Goal: Information Seeking & Learning: Compare options

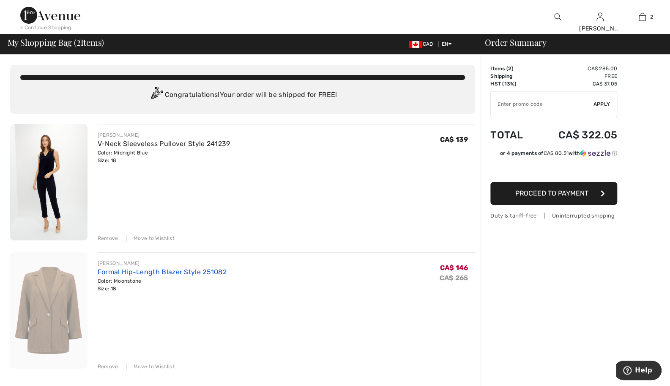
click at [165, 272] on link "Formal Hip-Length Blazer Style 251082" at bounding box center [162, 272] width 129 height 8
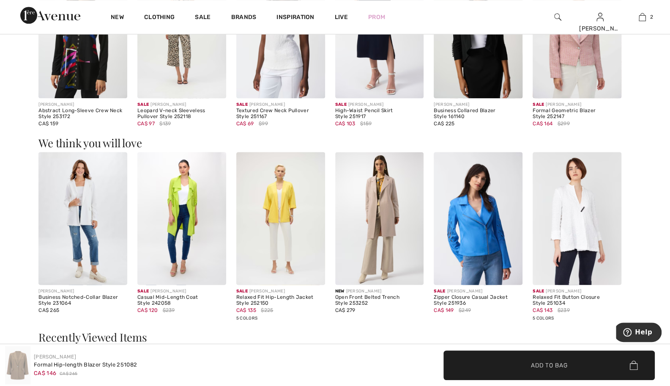
scroll to position [508, 0]
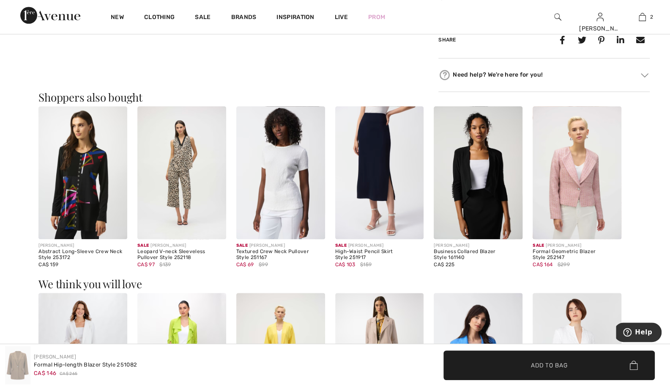
click at [575, 197] on img at bounding box center [577, 172] width 89 height 133
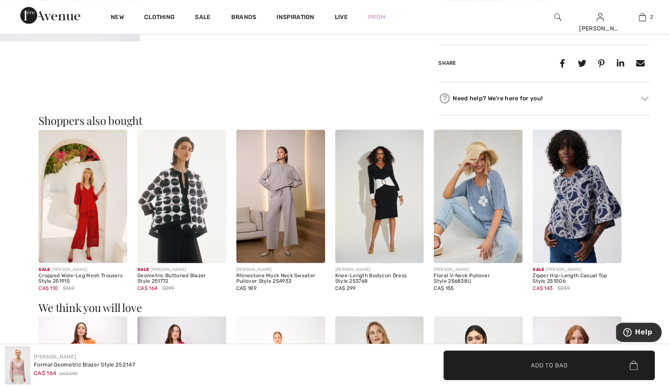
scroll to position [959, 0]
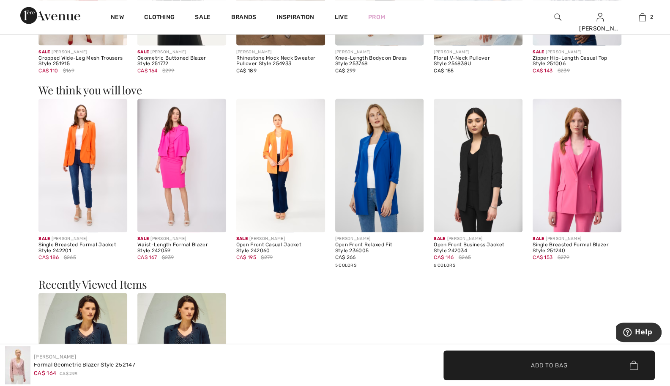
click at [363, 187] on img at bounding box center [379, 165] width 89 height 133
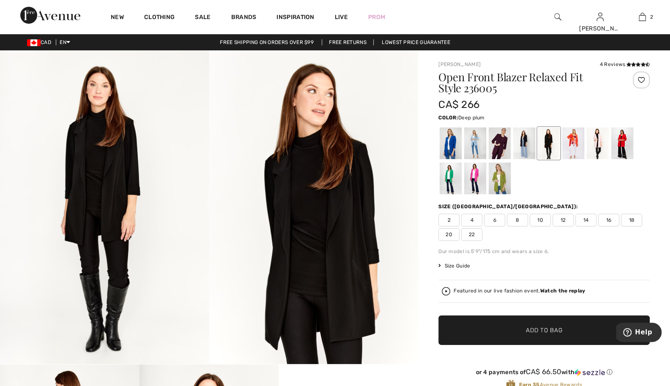
click at [501, 145] on div at bounding box center [500, 143] width 22 height 32
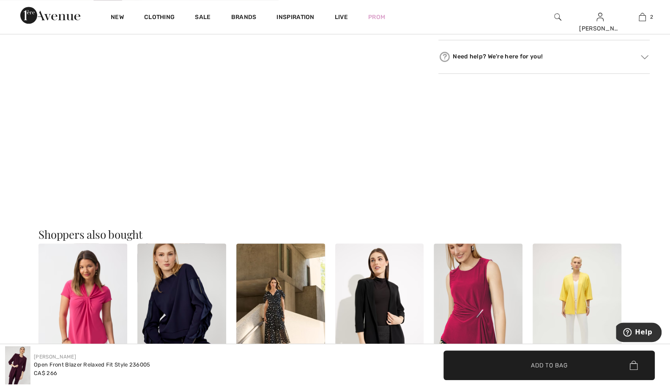
scroll to position [789, 0]
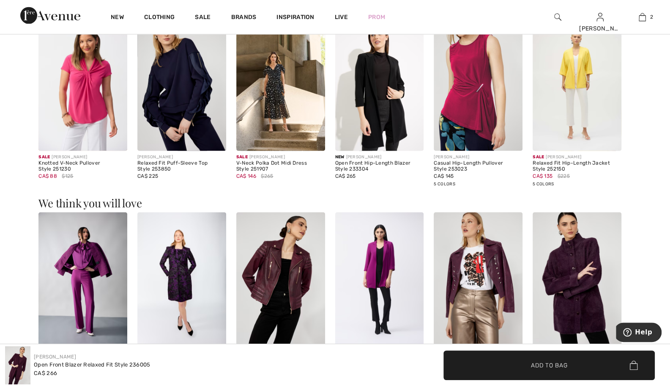
click at [190, 278] on img at bounding box center [181, 278] width 89 height 133
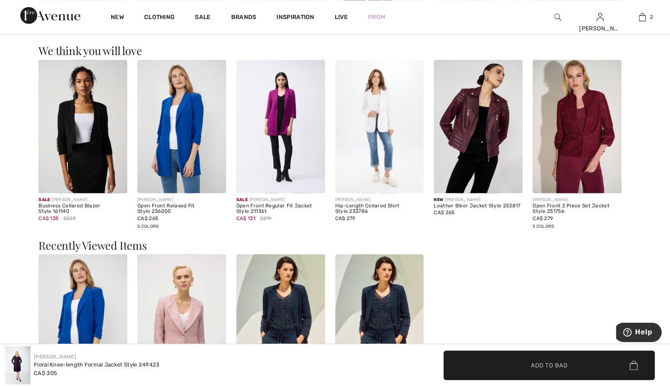
scroll to position [902, 0]
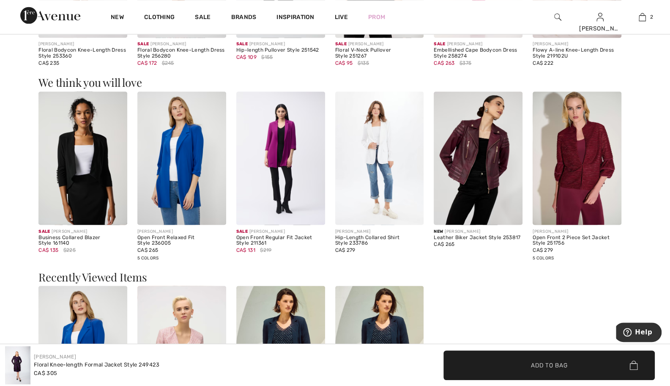
click at [289, 142] on img at bounding box center [280, 157] width 89 height 133
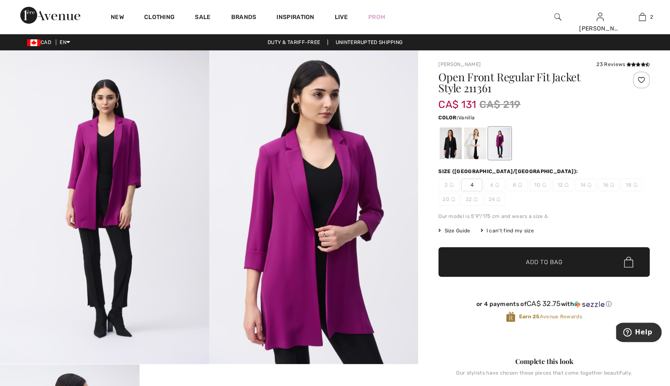
click at [469, 147] on div at bounding box center [475, 143] width 22 height 32
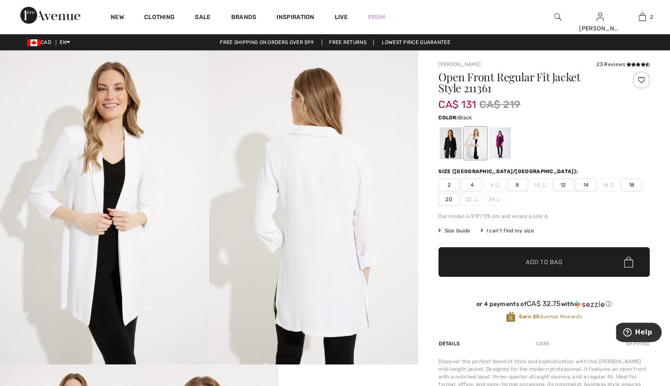
click at [452, 144] on div at bounding box center [451, 143] width 22 height 32
